Goal: Information Seeking & Learning: Check status

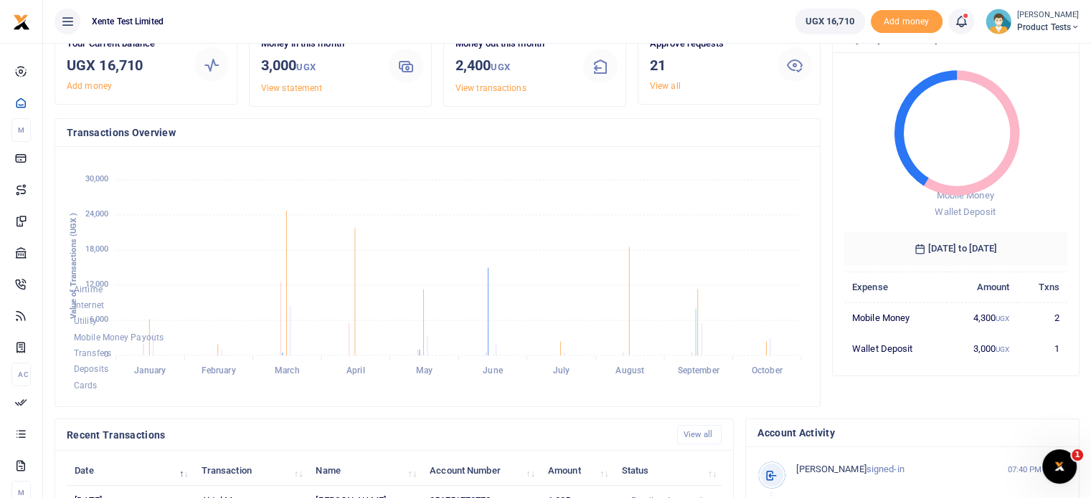
scroll to position [143, 0]
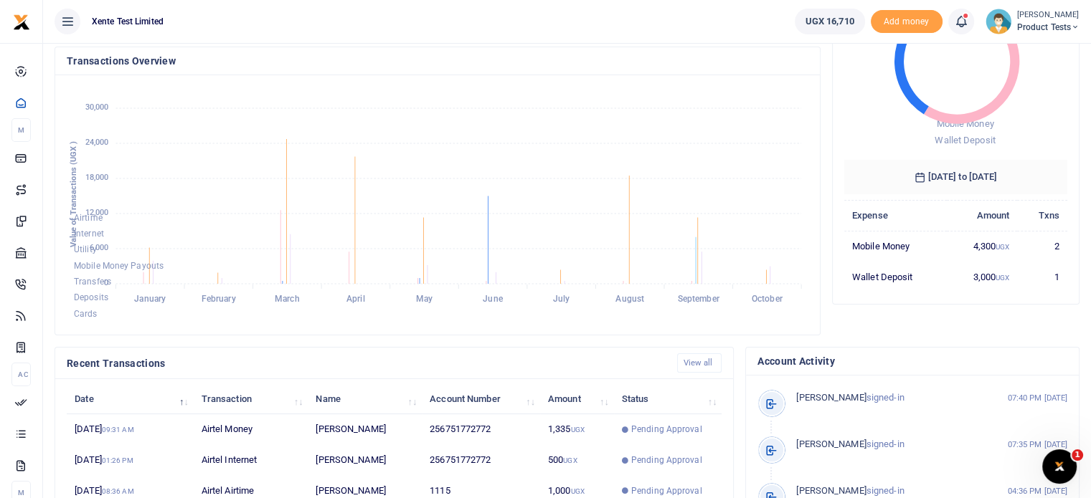
click at [630, 250] on foreignobject "Airtime Internet Utility Mobile Money Payouts Transfers Deposits Cards" at bounding box center [437, 205] width 741 height 237
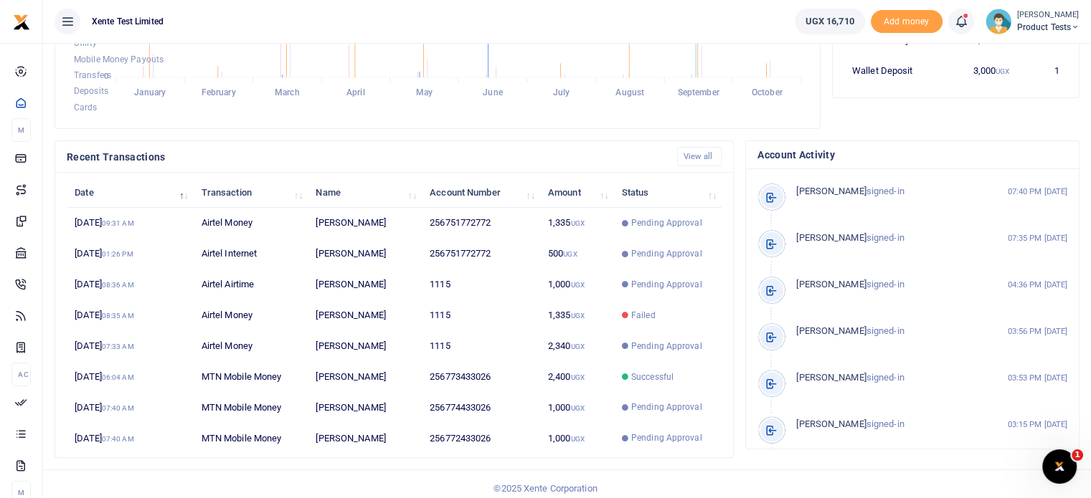
scroll to position [356, 0]
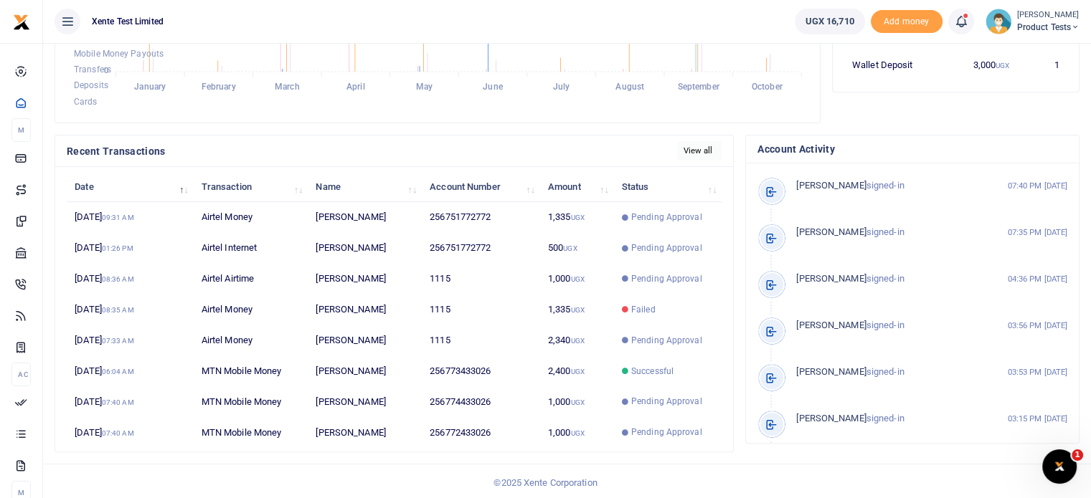
click at [691, 153] on link "View all" at bounding box center [699, 150] width 45 height 19
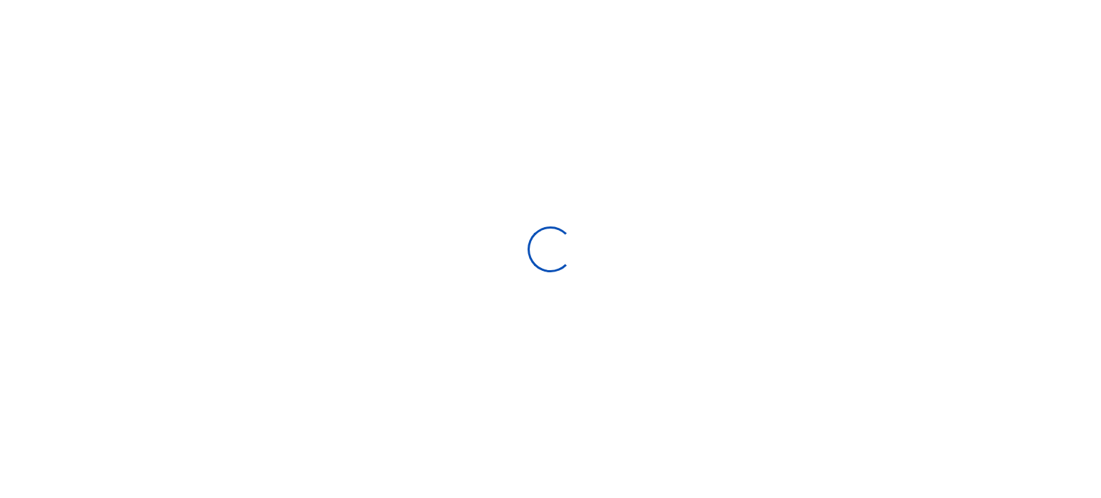
select select
type input "09/16/2025 - 10/15/2025"
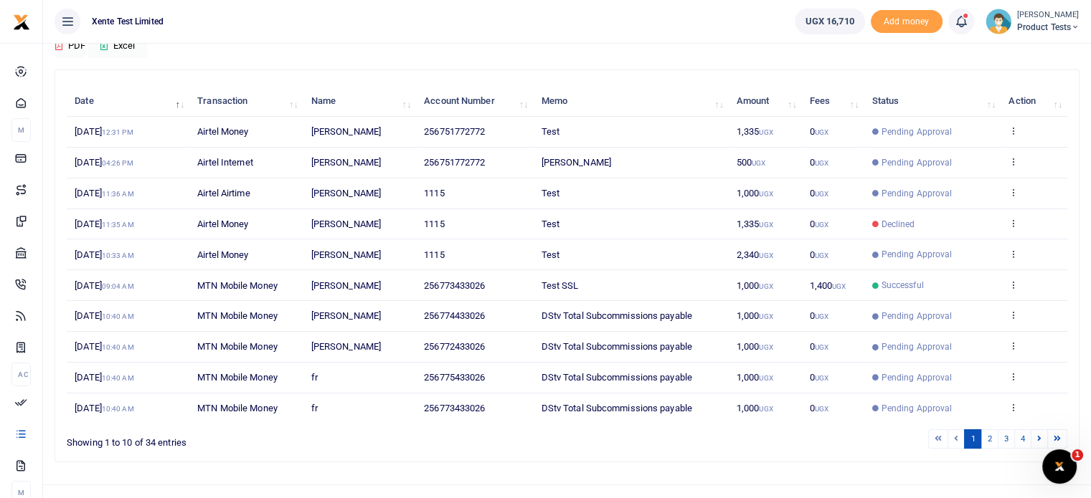
scroll to position [143, 0]
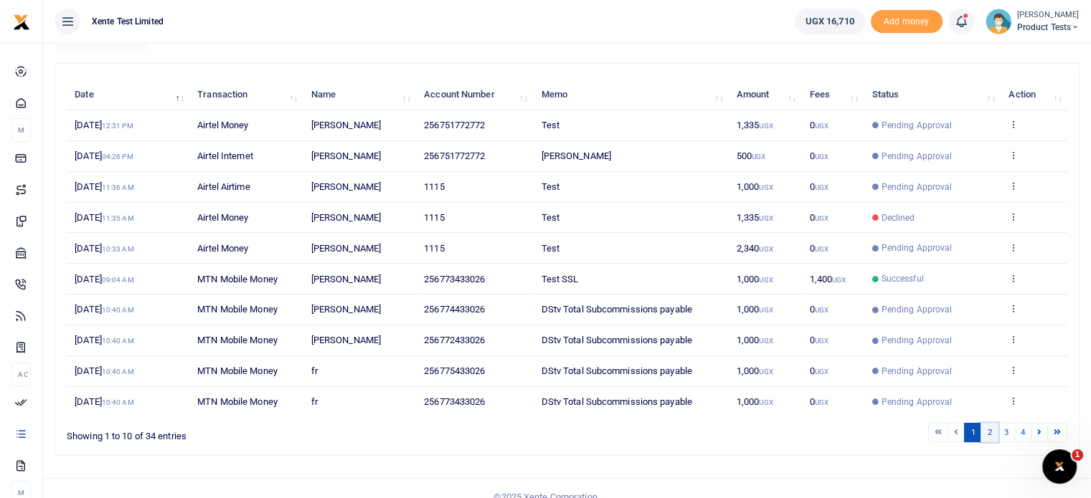
click at [994, 432] on link "2" at bounding box center [988, 432] width 17 height 19
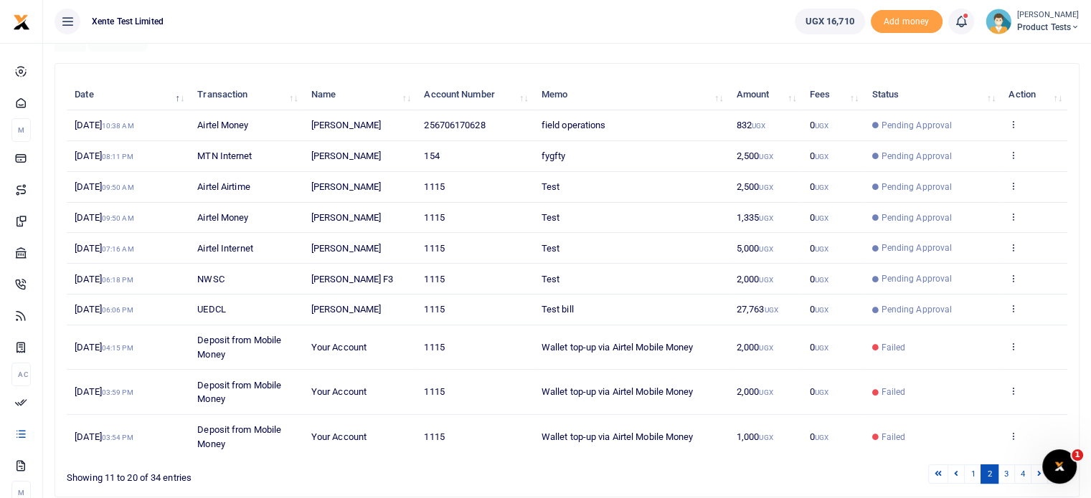
scroll to position [214, 0]
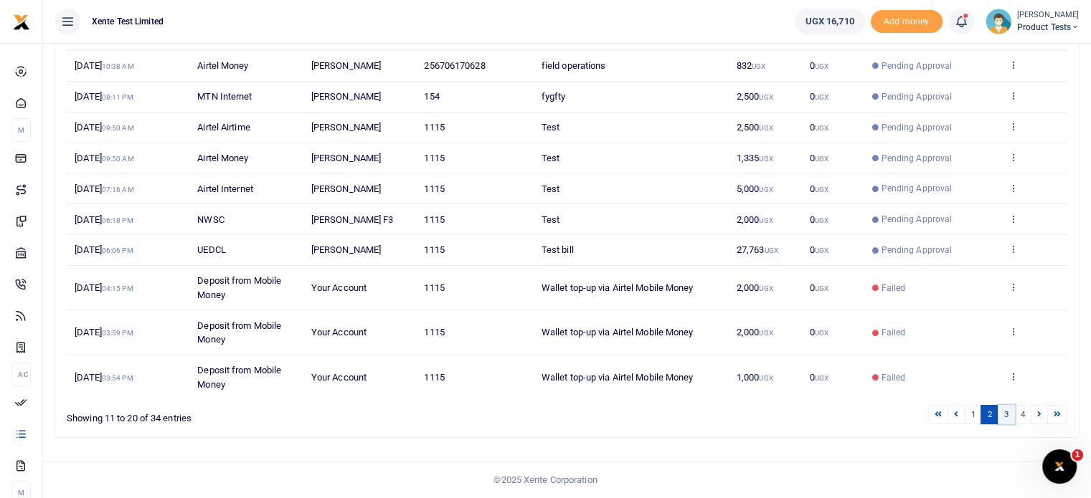
click at [1001, 418] on link "3" at bounding box center [1005, 414] width 17 height 19
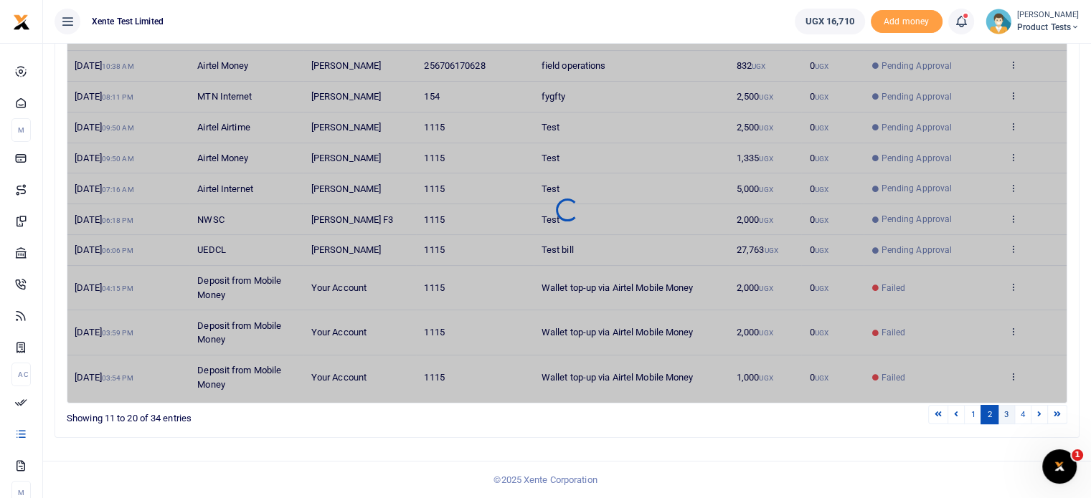
scroll to position [172, 0]
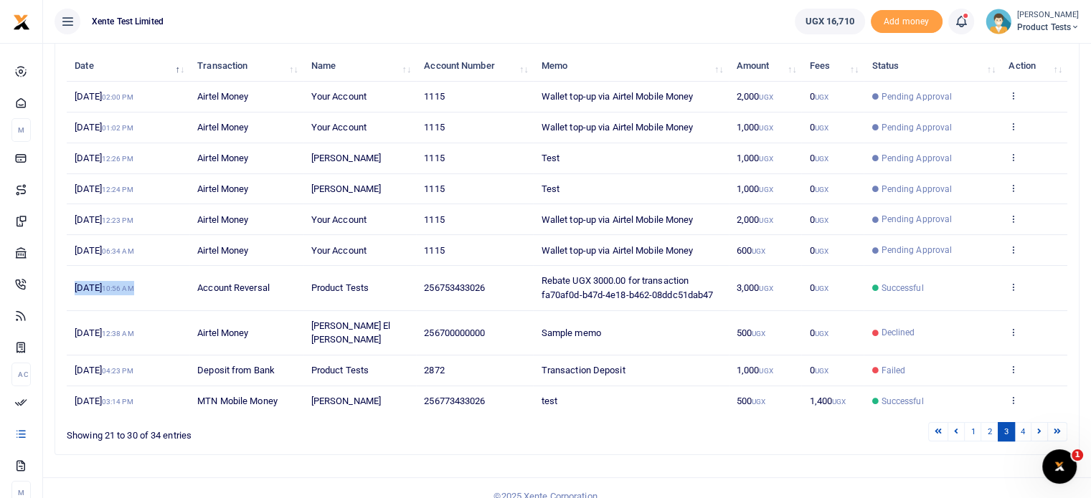
drag, startPoint x: 168, startPoint y: 282, endPoint x: 72, endPoint y: 277, distance: 96.2
click at [72, 277] on td "4th Oct 2025 10:56 AM" at bounding box center [128, 288] width 123 height 44
copy span "4th Oct 2025 10:56 AM"
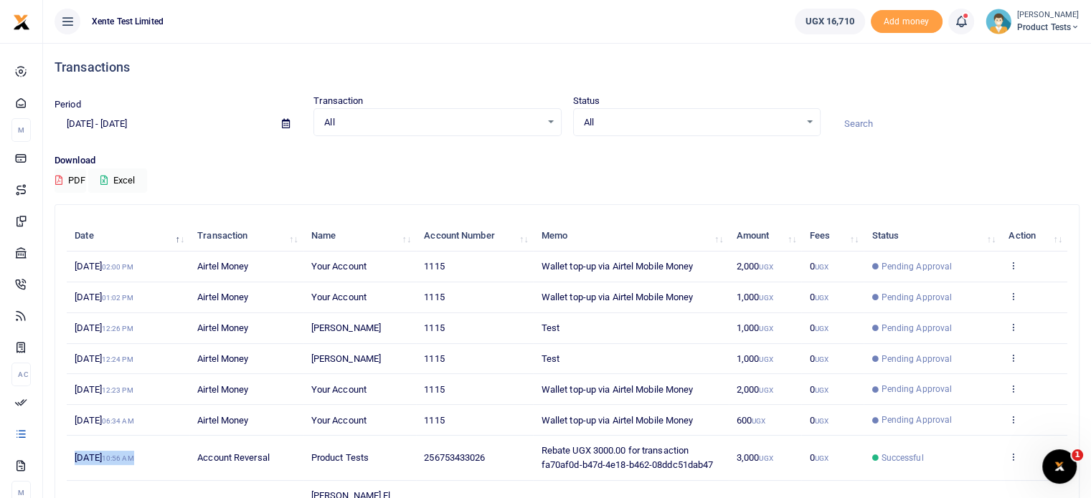
scroll to position [0, 0]
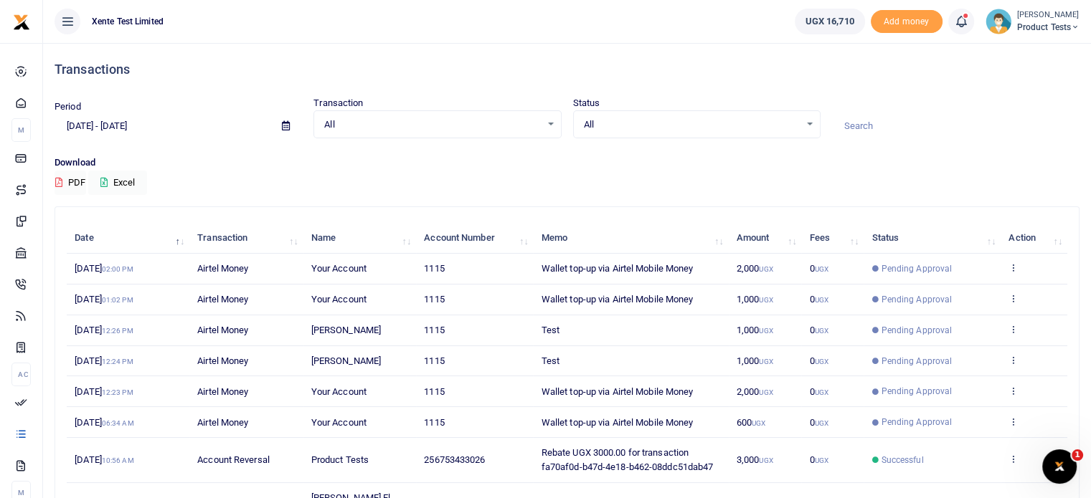
click at [355, 137] on div "All Select an option... All Airtime Internet Utilities Invoices Mobile Money Pa…" at bounding box center [436, 124] width 247 height 29
click at [446, 132] on div "All Select an option... All Airtime Internet Utilities Invoices Mobile Money Pa…" at bounding box center [436, 124] width 247 height 29
click at [541, 115] on div "All Select an option... All Airtime Internet Utilities Invoices Mobile Money Pa…" at bounding box center [436, 124] width 247 height 29
click at [802, 123] on div "All Select an option..." at bounding box center [697, 125] width 246 height 16
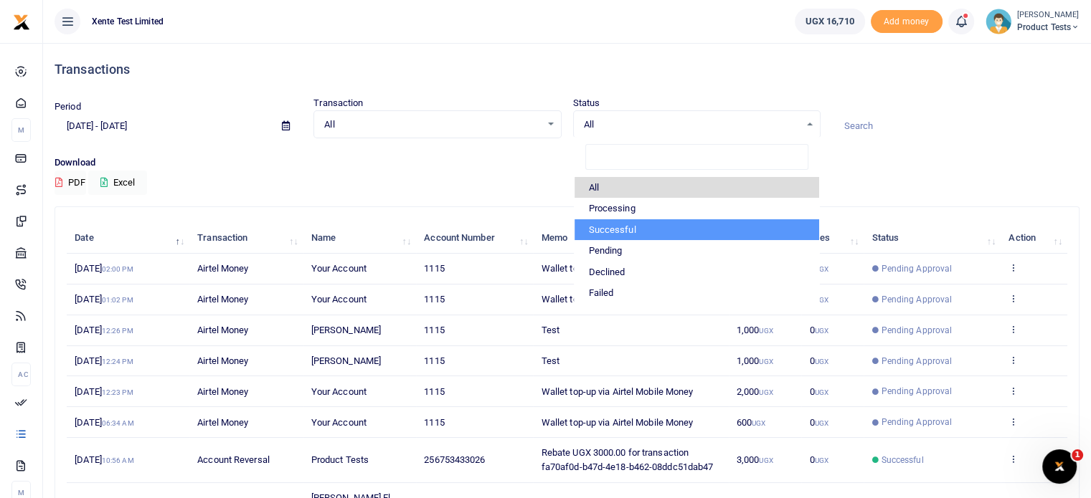
click at [653, 232] on li "Successful" at bounding box center [696, 230] width 244 height 22
select select "COMMITTED"
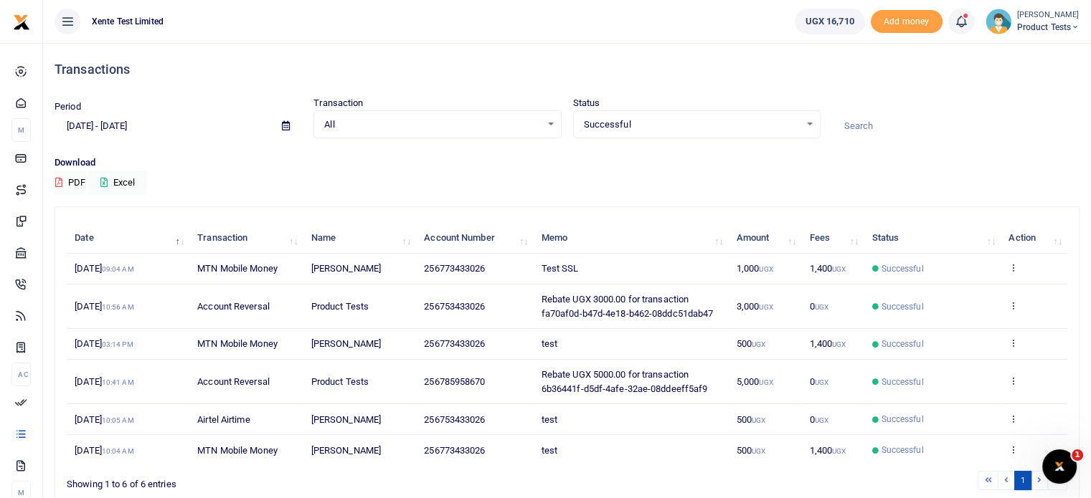
click at [453, 135] on div "All Select an option... All Airtime Internet Utilities Invoices Mobile Money Pa…" at bounding box center [436, 124] width 247 height 29
click at [556, 125] on div "All Select an option..." at bounding box center [437, 125] width 246 height 16
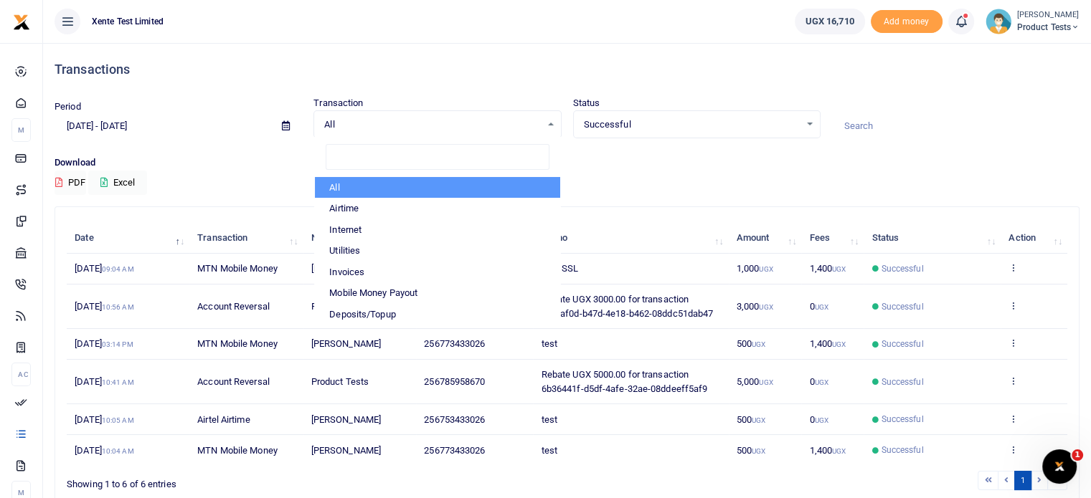
click at [556, 125] on div "All Select an option..." at bounding box center [437, 125] width 246 height 16
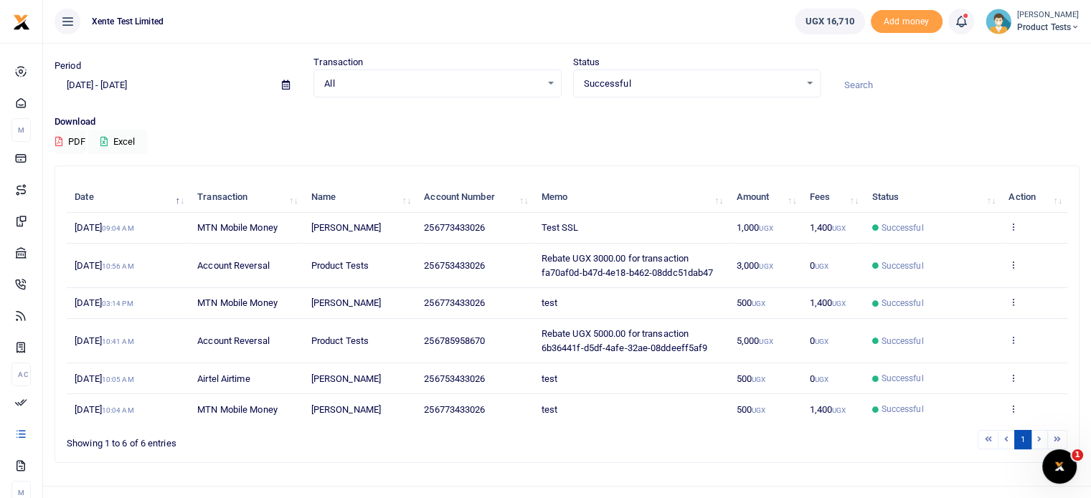
scroll to position [64, 0]
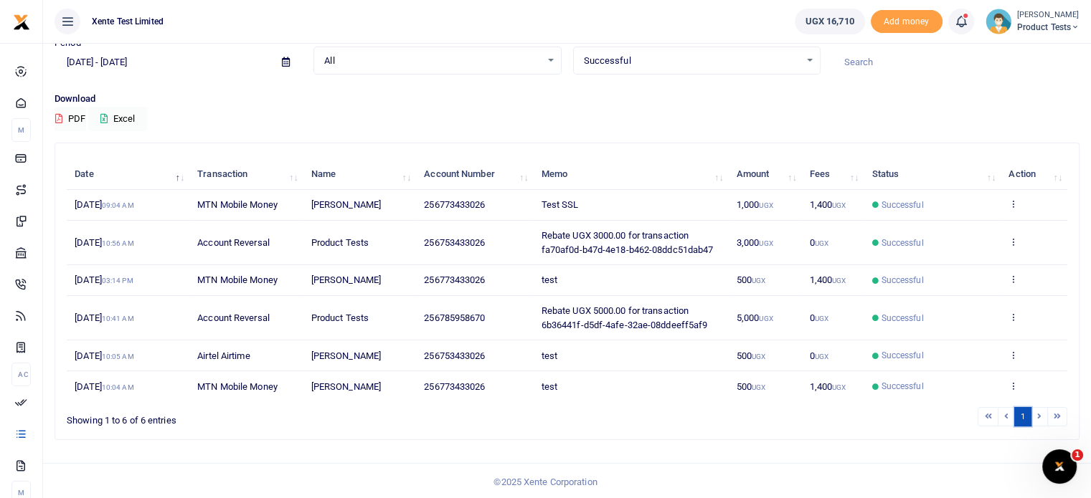
click at [1030, 407] on link "1" at bounding box center [1022, 416] width 17 height 19
click at [1035, 415] on li at bounding box center [1039, 416] width 16 height 19
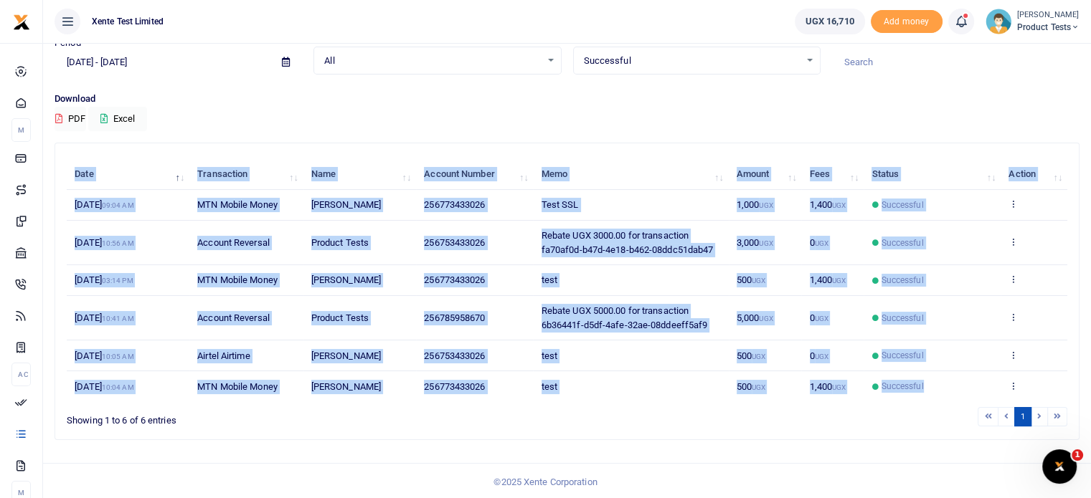
drag, startPoint x: 964, startPoint y: 381, endPoint x: 46, endPoint y: 187, distance: 938.1
click at [46, 187] on div "Transactions Period 09/16/2025 - 10/15/2025 Transaction All Select an option...…" at bounding box center [567, 239] width 1048 height 521
click at [366, 275] on span "[PERSON_NAME]" at bounding box center [346, 280] width 70 height 11
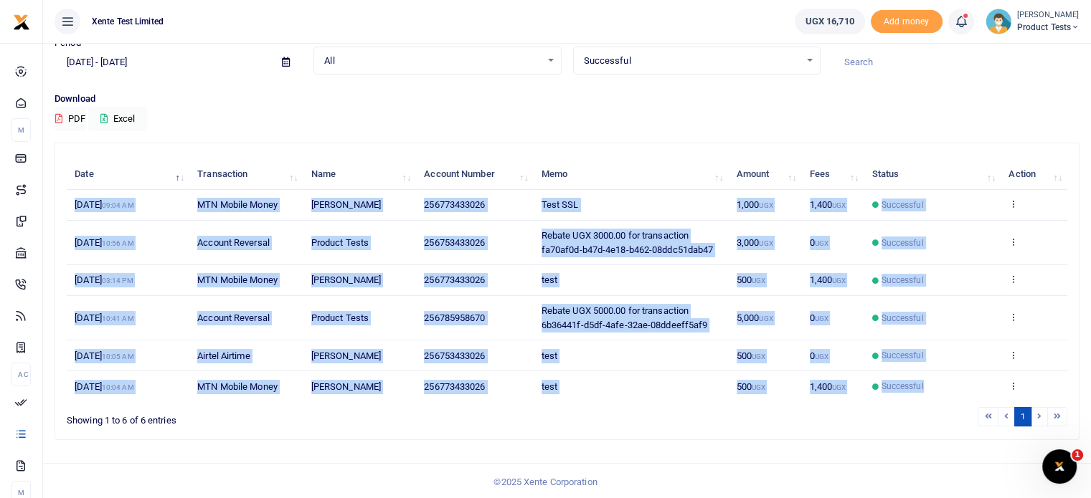
drag, startPoint x: 955, startPoint y: 384, endPoint x: 71, endPoint y: 206, distance: 901.6
click at [71, 206] on tbody "13th Oct 2025 09:04 AM MTN Mobile Money Francis Nkurunungi 256773433026 Test SS…" at bounding box center [567, 296] width 1000 height 212
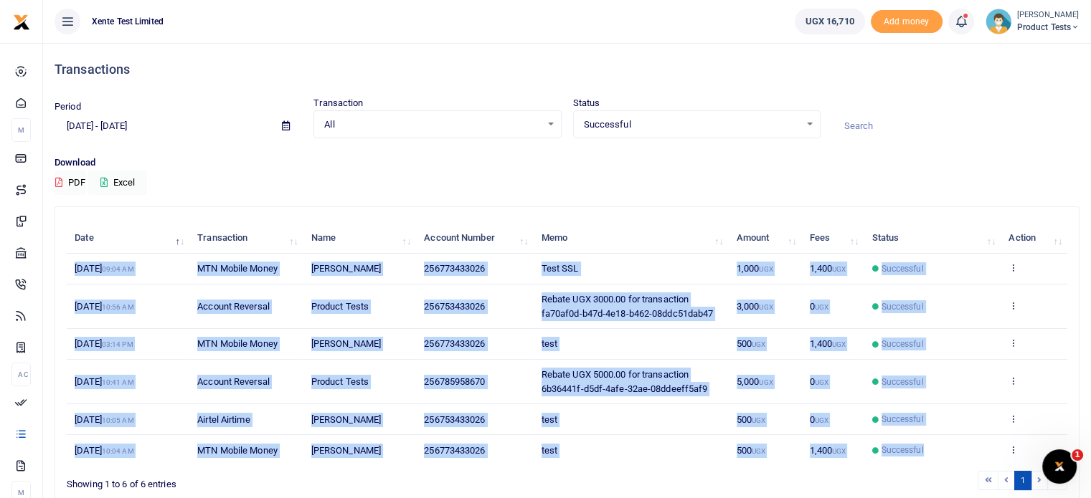
copy tbody "13th Oct 2025 09:04 AM MTN Mobile Money Francis Nkurunungi 256773433026 Test SS…"
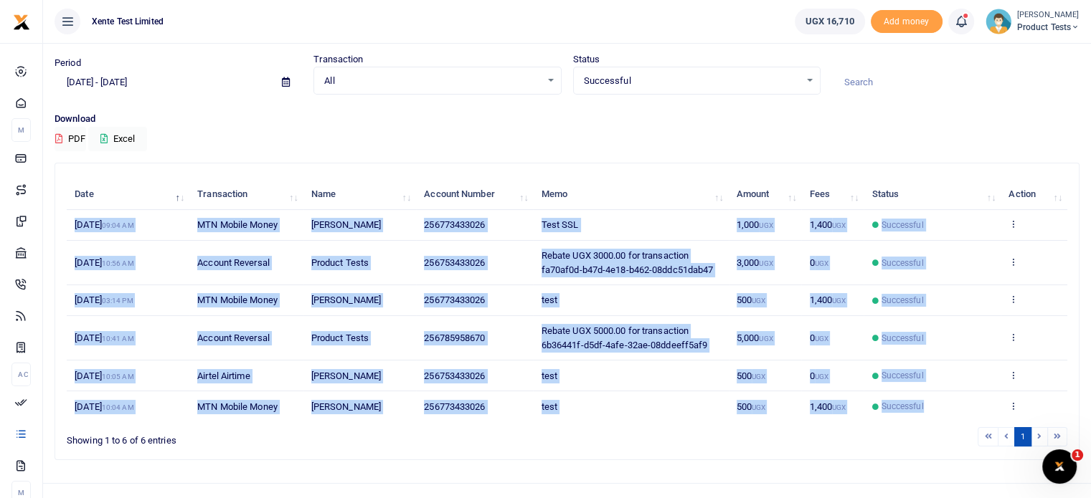
scroll to position [64, 0]
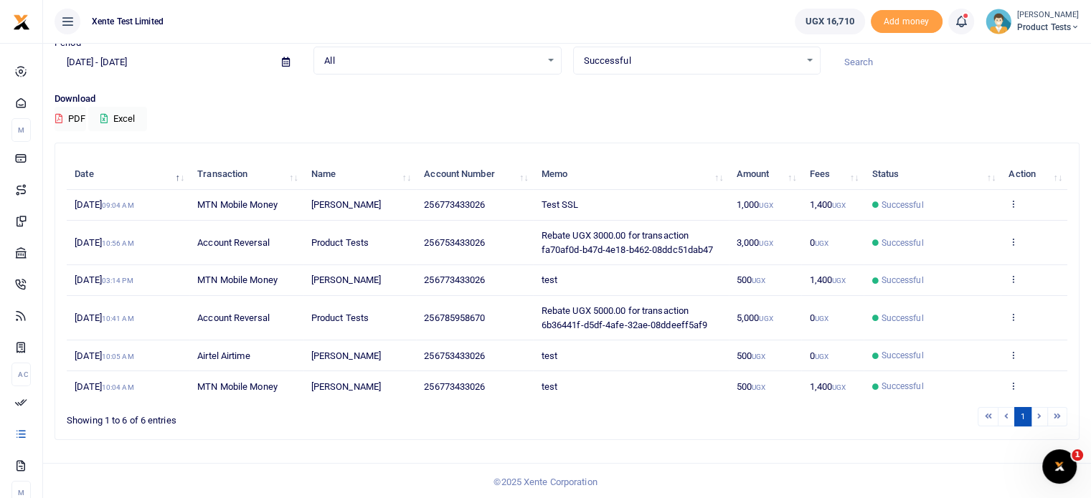
click at [855, 427] on div "Search: Date Transaction Name Account Number Memo Amount Fees Status Action 13t…" at bounding box center [566, 291] width 1023 height 296
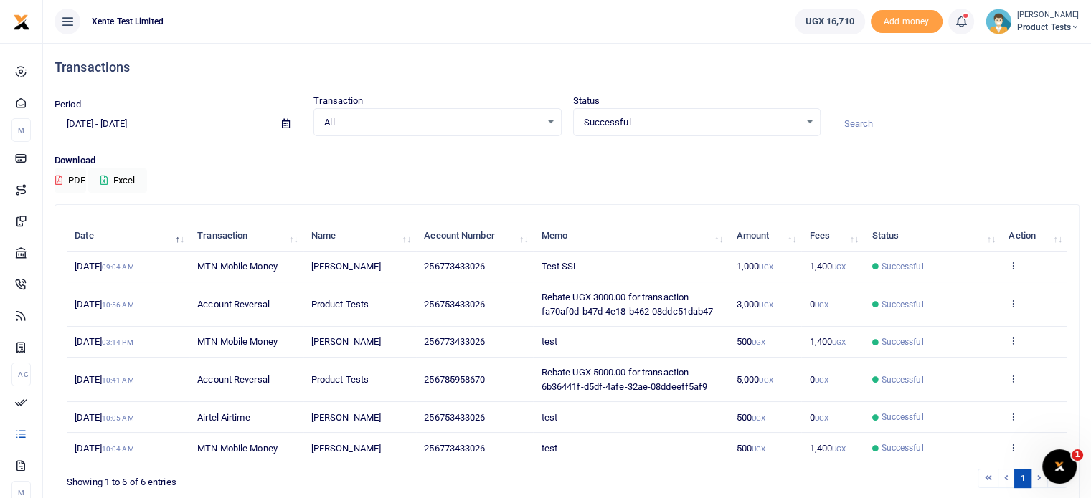
scroll to position [0, 0]
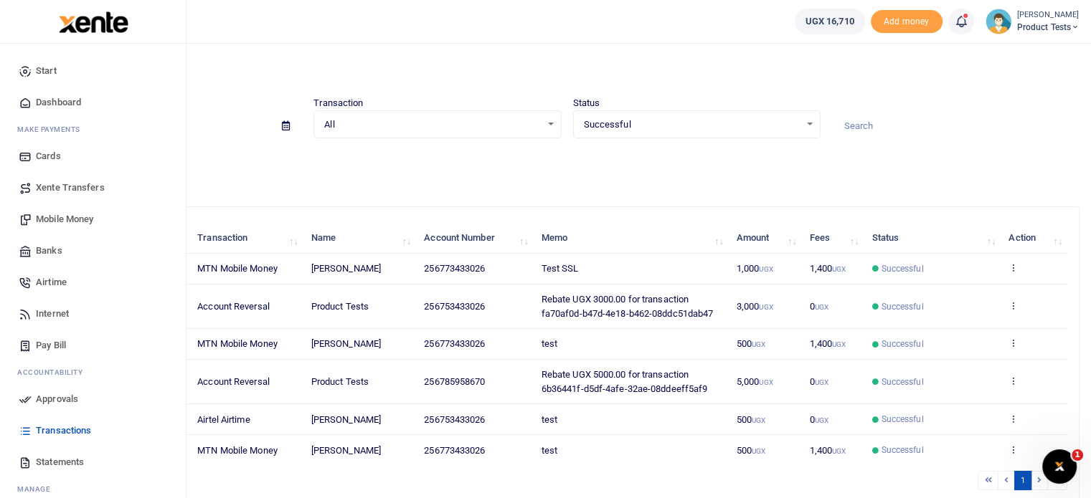
click at [48, 103] on span "Dashboard" at bounding box center [58, 102] width 45 height 14
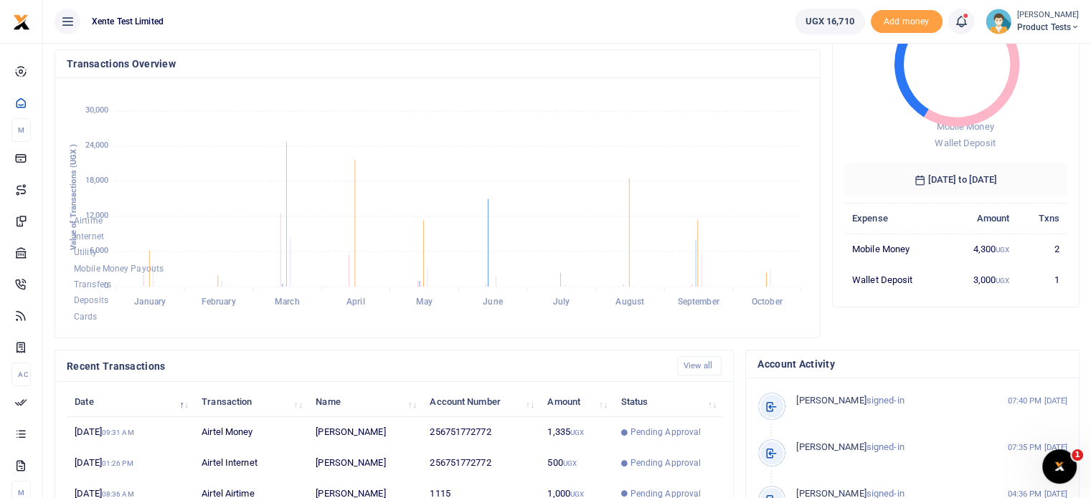
scroll to position [69, 0]
